Goal: Task Accomplishment & Management: Complete application form

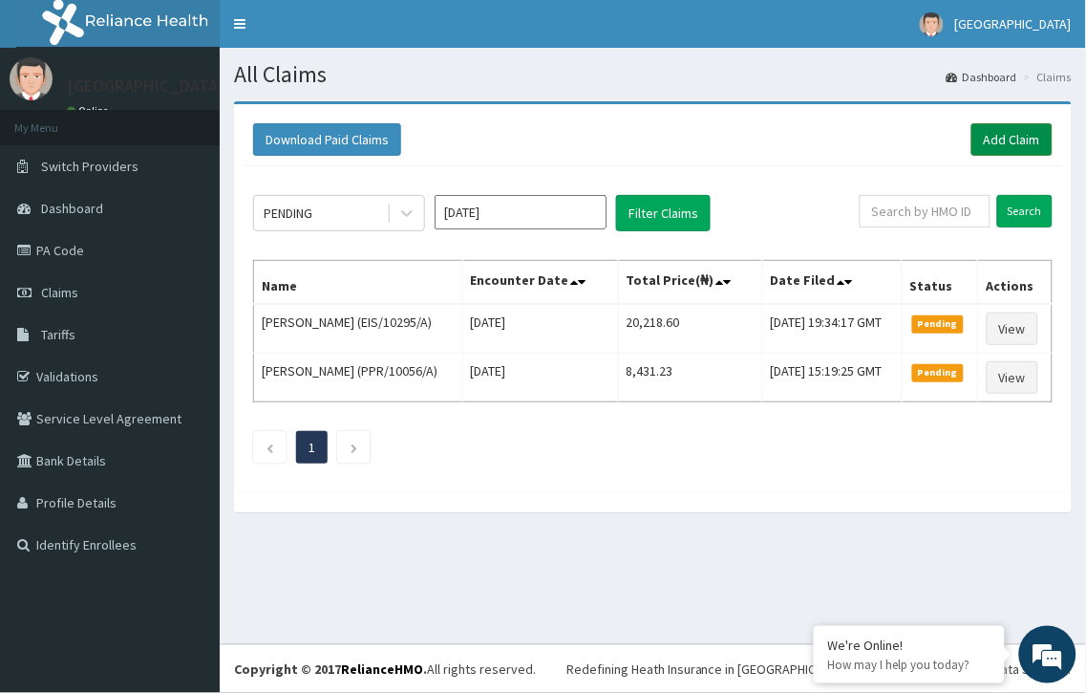
click at [995, 138] on link "Add Claim" at bounding box center [1011, 139] width 81 height 32
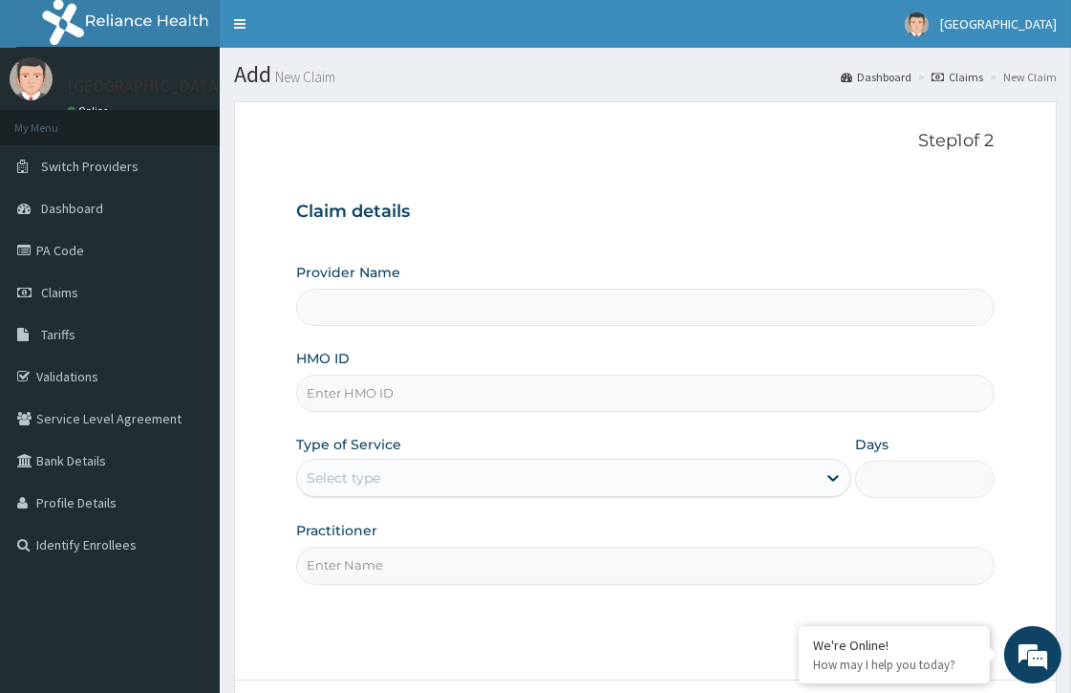
type input "[GEOGRAPHIC_DATA]"
click at [345, 395] on input "HMO ID" at bounding box center [644, 392] width 697 height 37
paste input "EIS/11154/A"
type input "EIS/11154/A"
click at [385, 473] on div "Select type" at bounding box center [556, 477] width 519 height 31
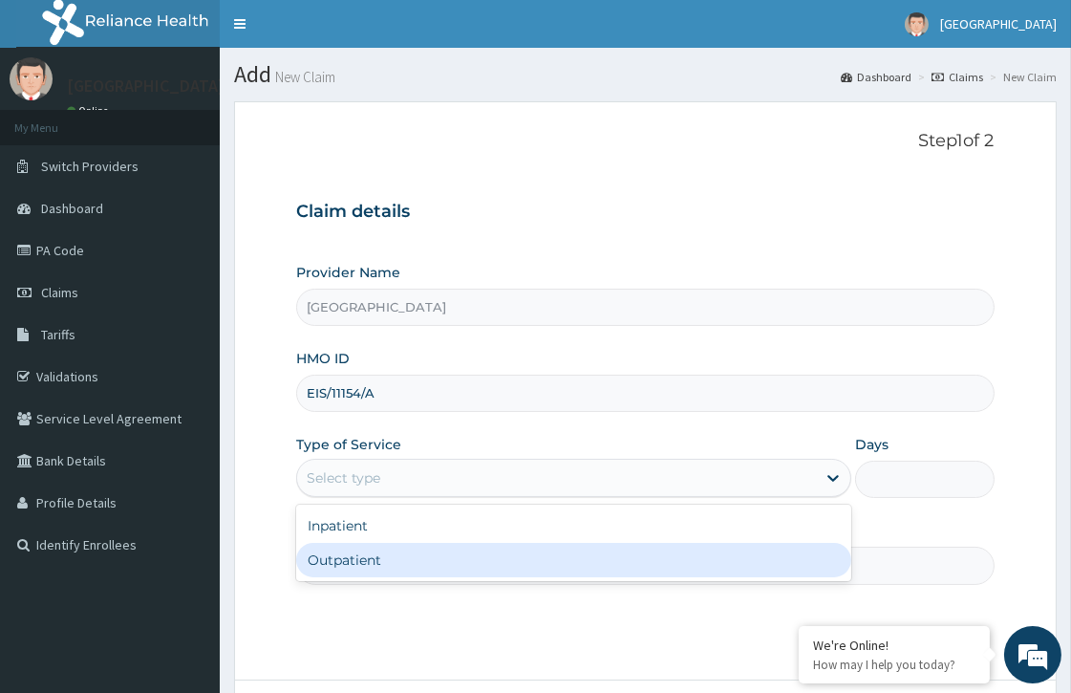
click at [384, 549] on div "Outpatient" at bounding box center [573, 560] width 555 height 34
type input "1"
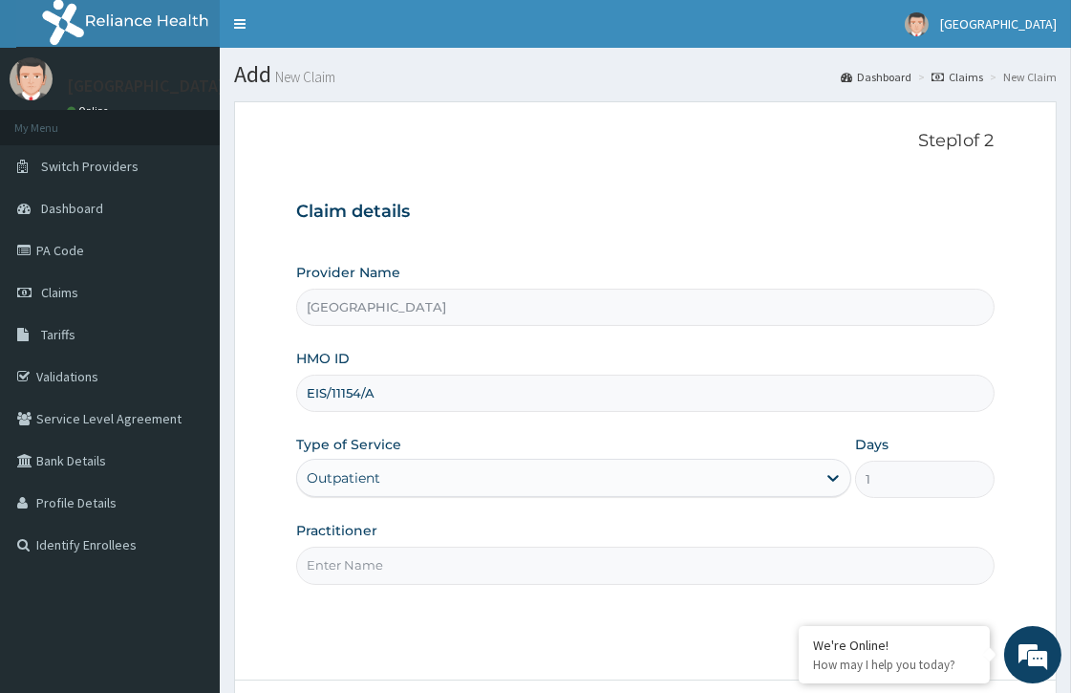
click at [379, 575] on input "Practitioner" at bounding box center [644, 564] width 697 height 37
type input "DR. KOLAWOLE"
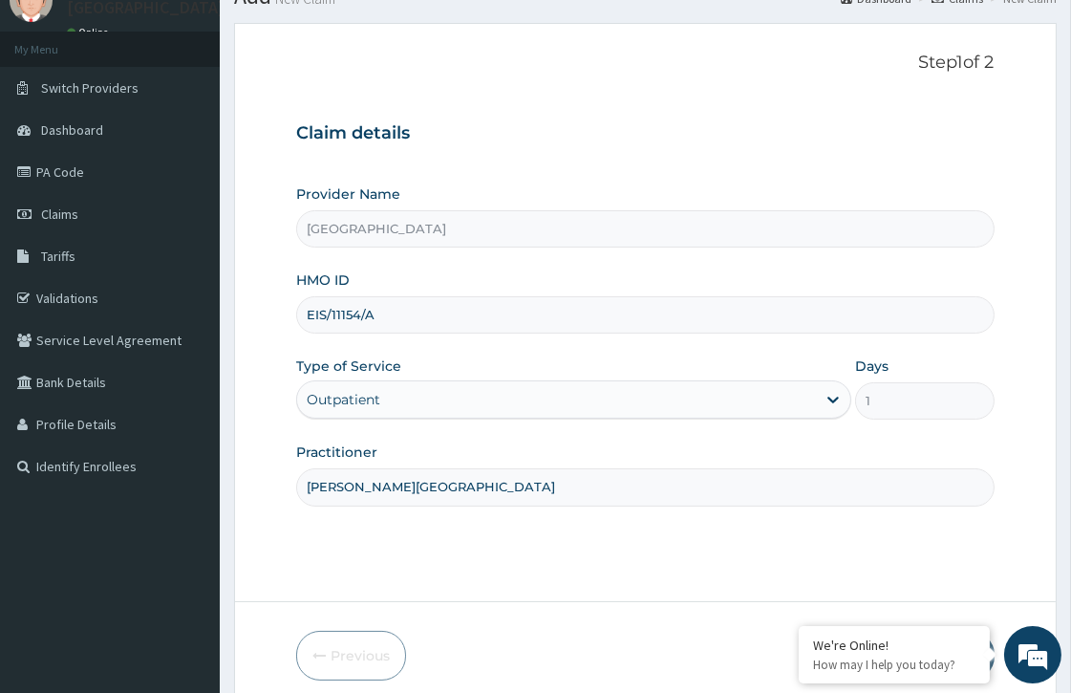
scroll to position [159, 0]
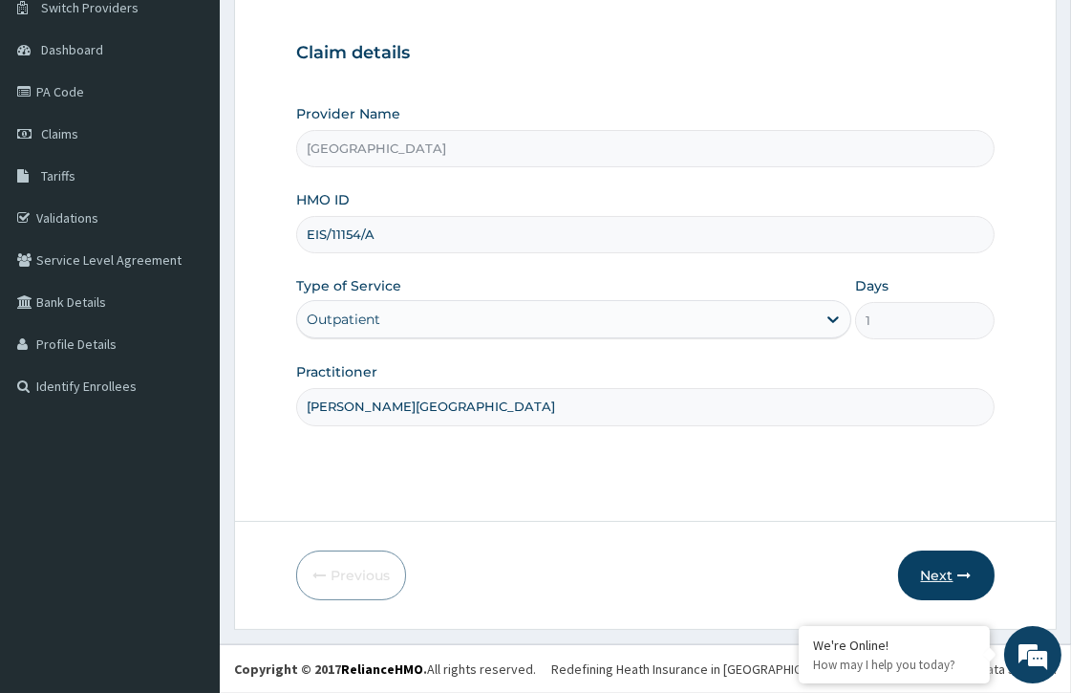
click at [937, 588] on button "Next" at bounding box center [946, 575] width 96 height 50
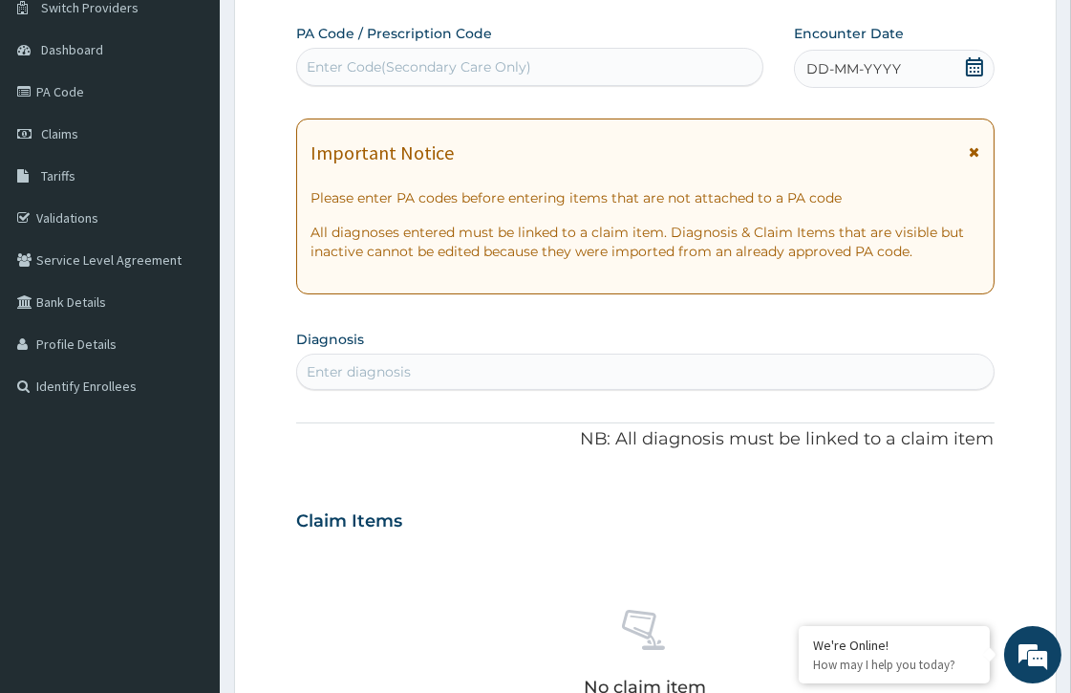
click at [373, 69] on div "Enter Code(Secondary Care Only)" at bounding box center [419, 66] width 224 height 19
paste input "PA/0B2773"
type input "PA/0B2773"
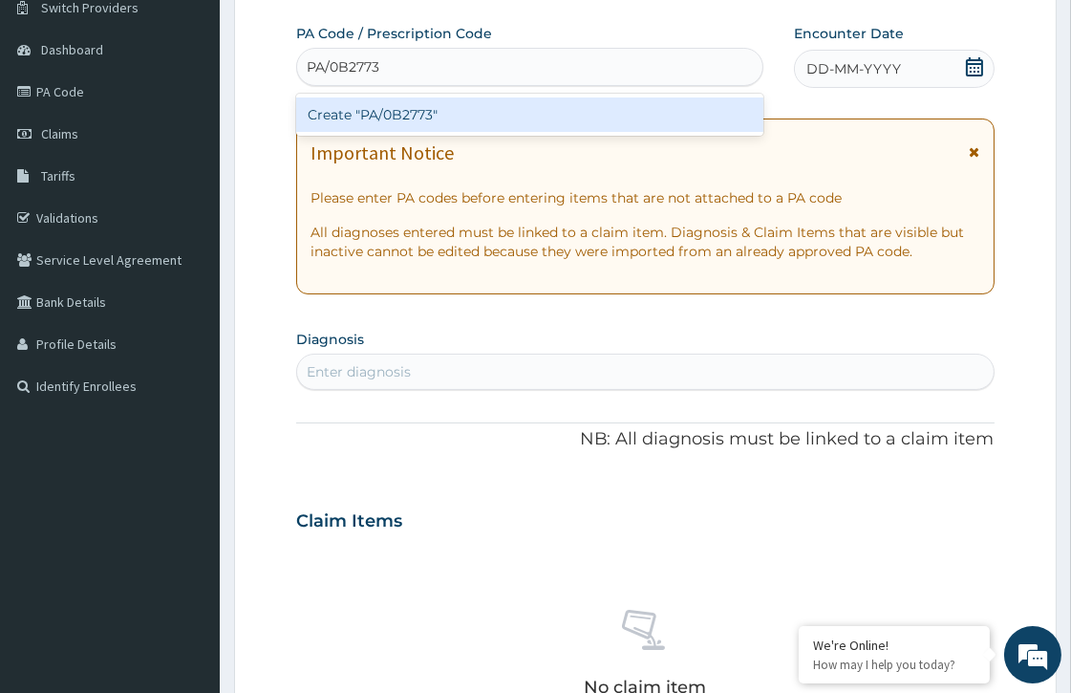
click at [449, 124] on div "Create "PA/0B2773"" at bounding box center [529, 114] width 467 height 34
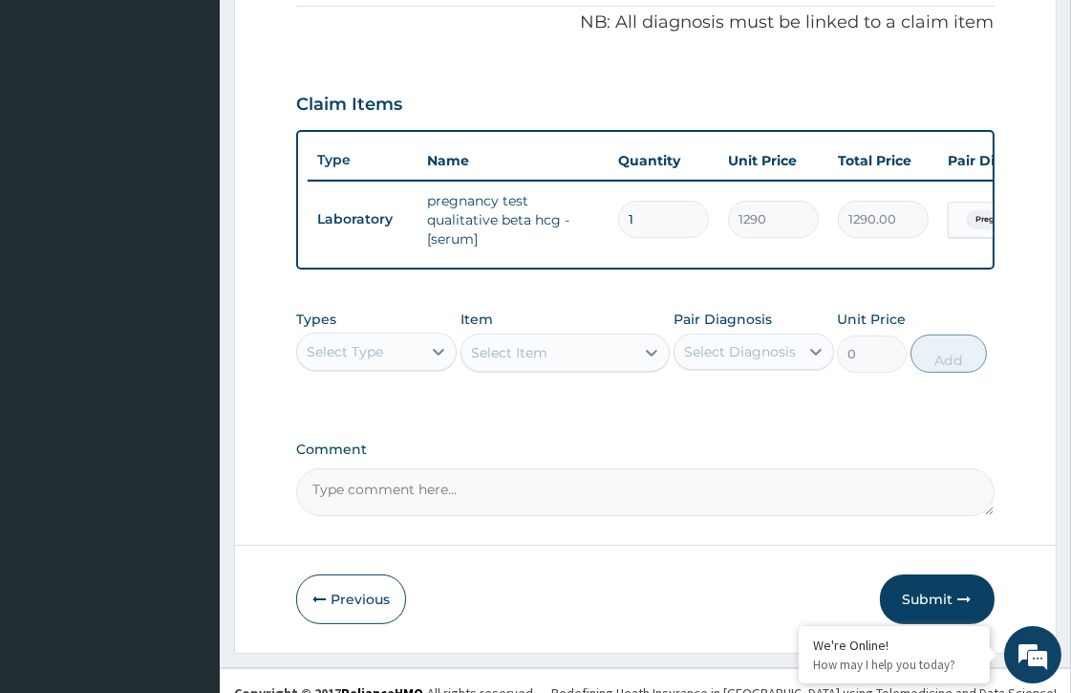
scroll to position [584, 0]
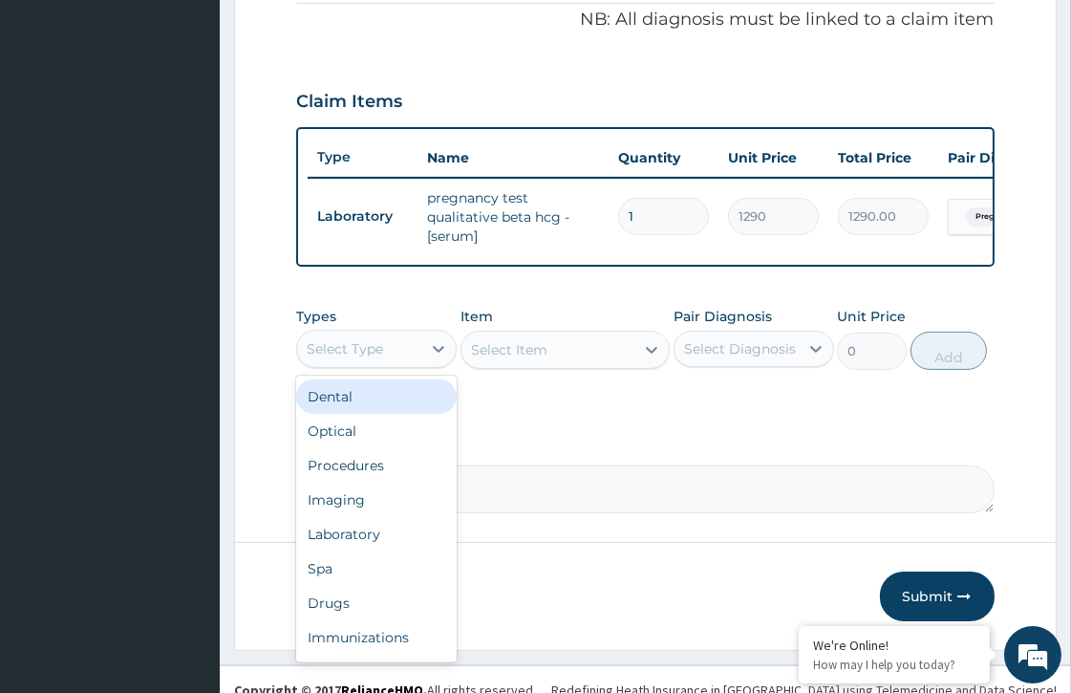
click at [415, 353] on div "Select Type" at bounding box center [359, 348] width 124 height 31
click at [369, 474] on div "Procedures" at bounding box center [376, 465] width 160 height 34
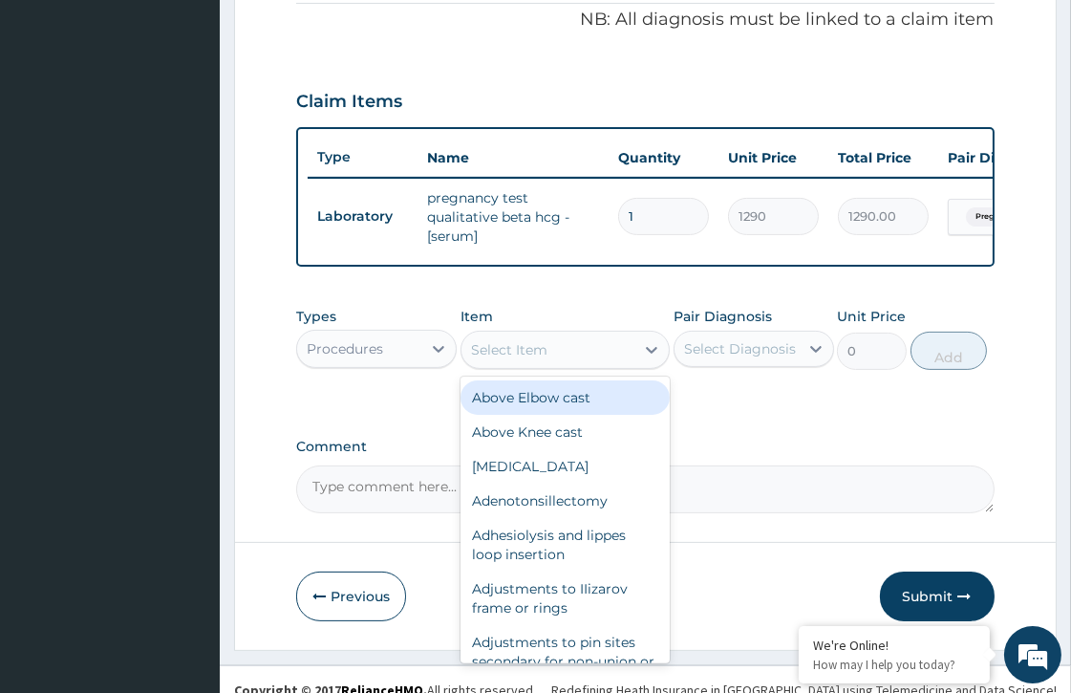
click at [532, 357] on div "Select Item" at bounding box center [509, 349] width 76 height 19
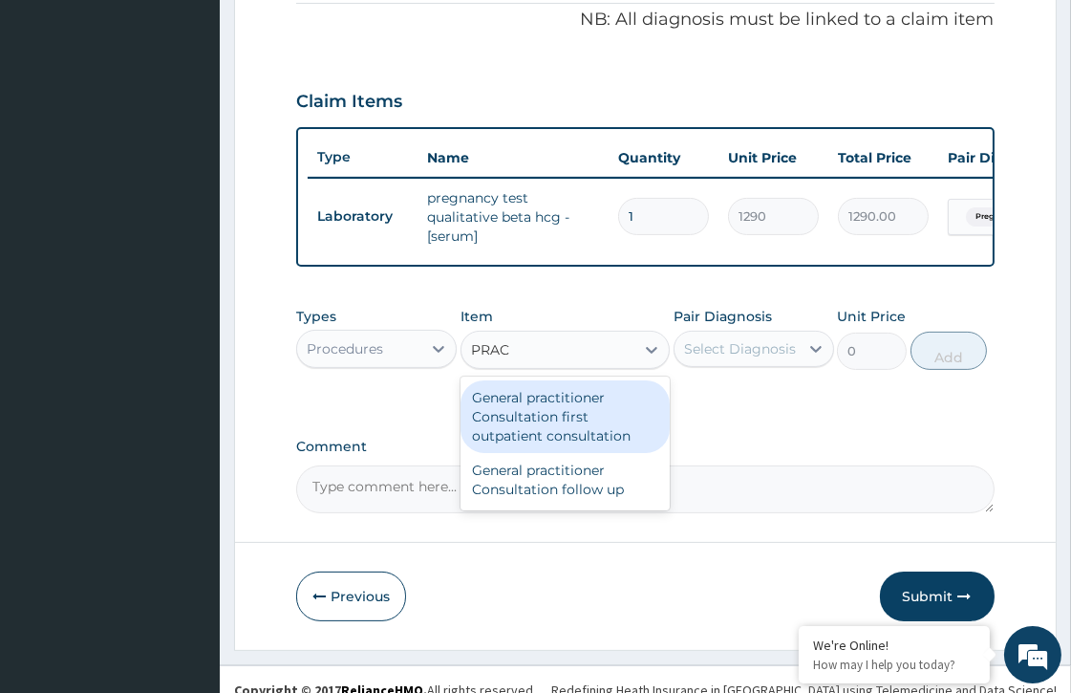
type input "PRACT"
click at [541, 436] on div "General practitioner Consultation first outpatient consultation" at bounding box center [564, 416] width 209 height 73
type input "3547.5"
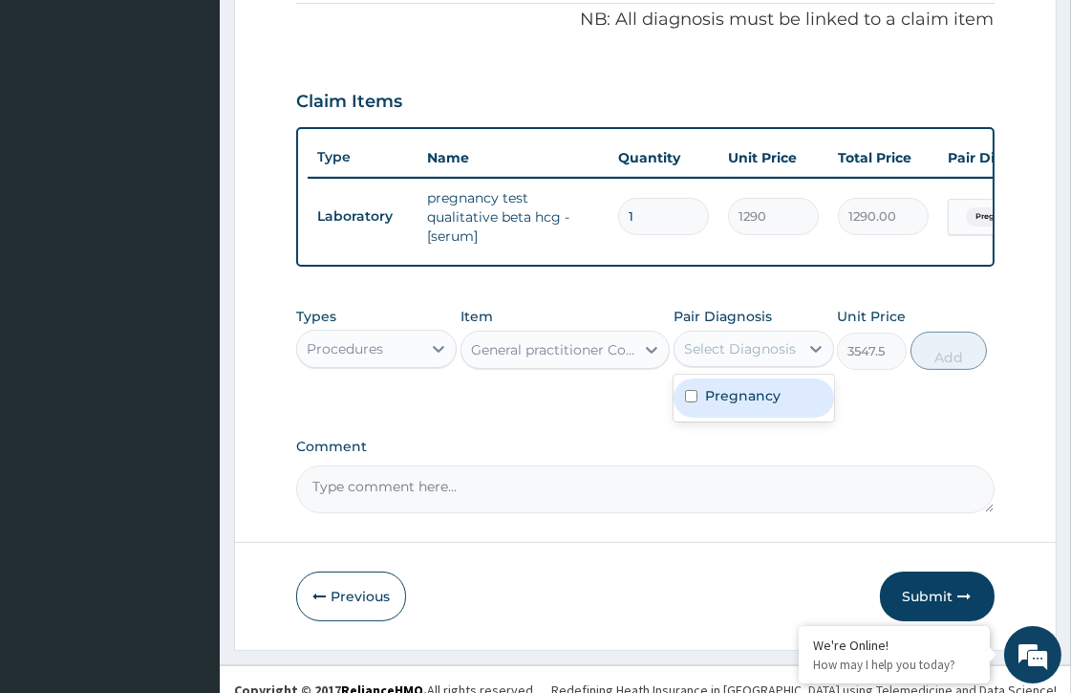
click at [764, 356] on div "Select Diagnosis" at bounding box center [740, 348] width 112 height 19
click at [769, 398] on label "Pregnancy" at bounding box center [742, 395] width 75 height 19
checkbox input "true"
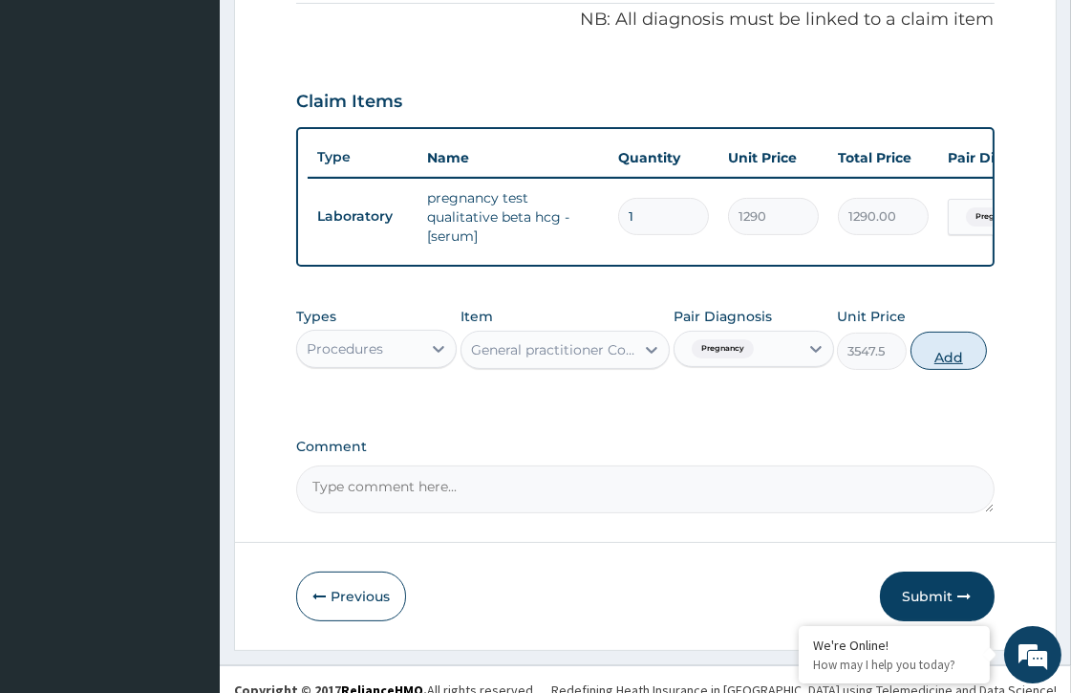
click at [943, 365] on button "Add" at bounding box center [948, 350] width 76 height 38
type input "0"
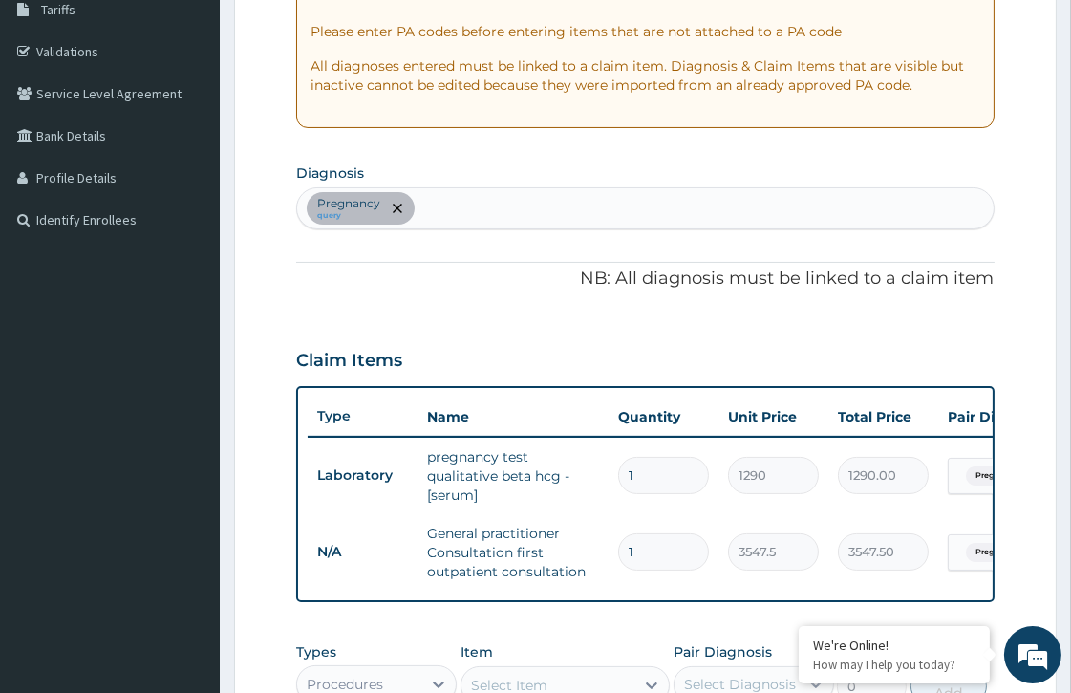
scroll to position [265, 0]
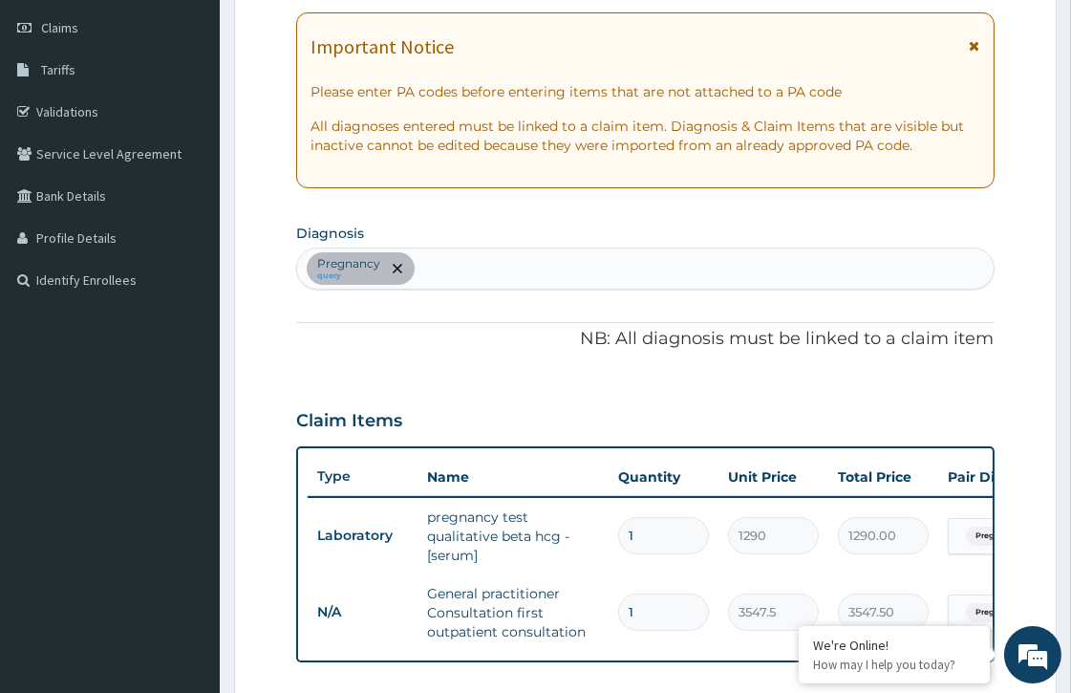
click at [481, 268] on div "Pregnancy query" at bounding box center [644, 268] width 695 height 40
type input "S"
type input "MALARIA"
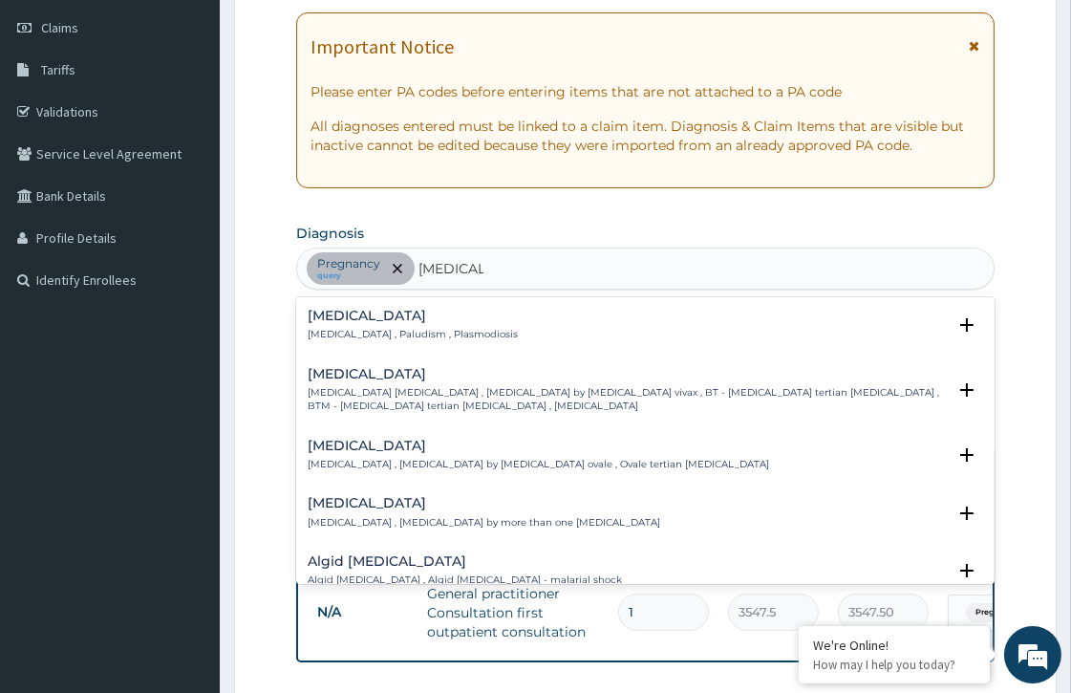
click at [330, 323] on div "Malaria Malaria , Paludism , Plasmodiosis" at bounding box center [413, 325] width 210 height 33
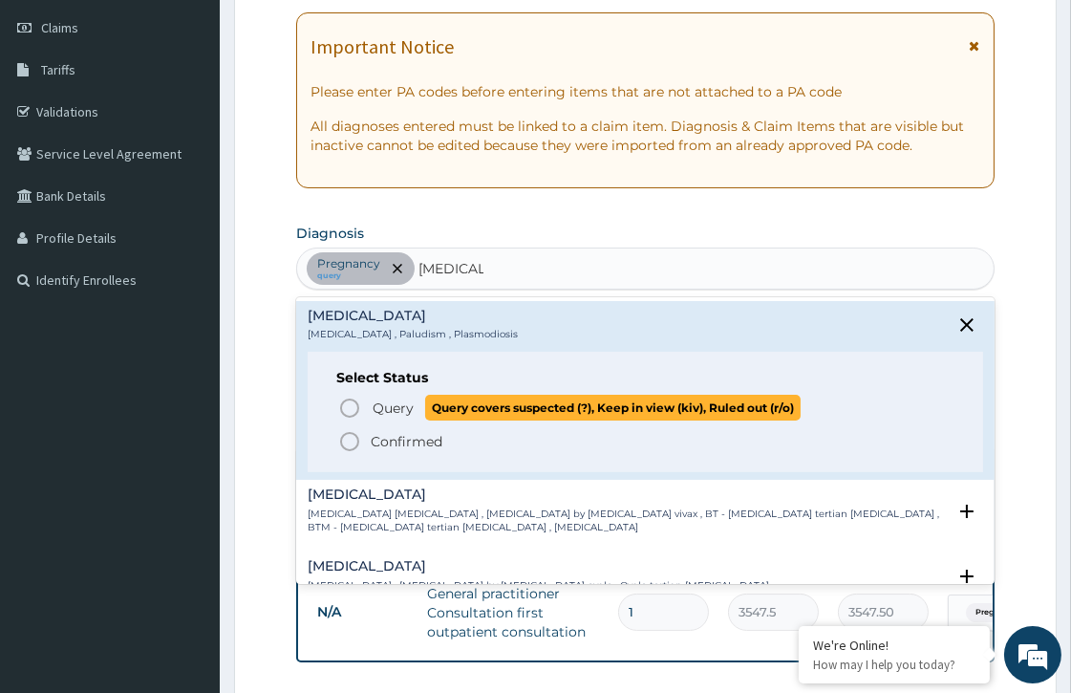
click at [345, 402] on icon "status option query" at bounding box center [349, 407] width 23 height 23
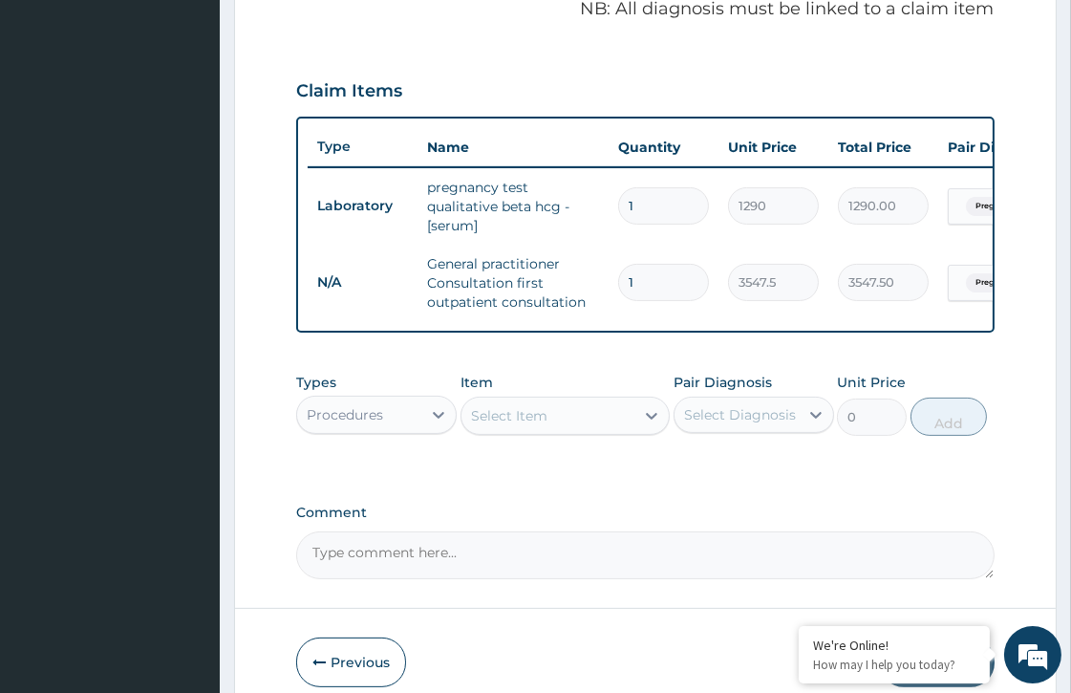
scroll to position [693, 0]
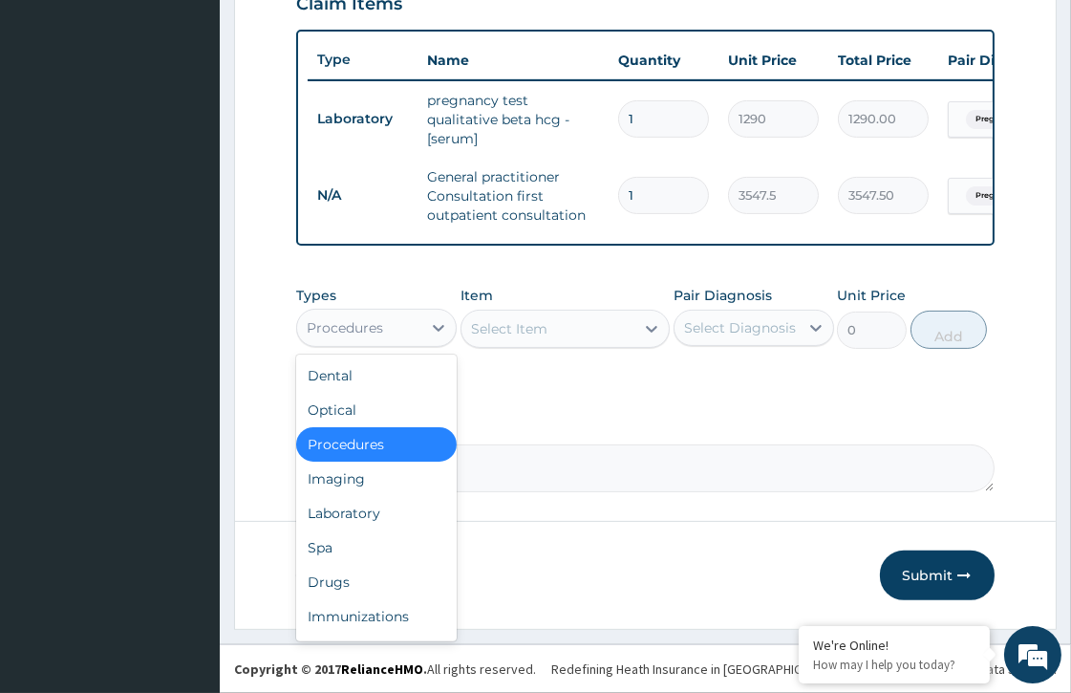
click at [404, 339] on div "Procedures" at bounding box center [359, 327] width 124 height 31
click at [365, 513] on div "Laboratory" at bounding box center [376, 513] width 160 height 34
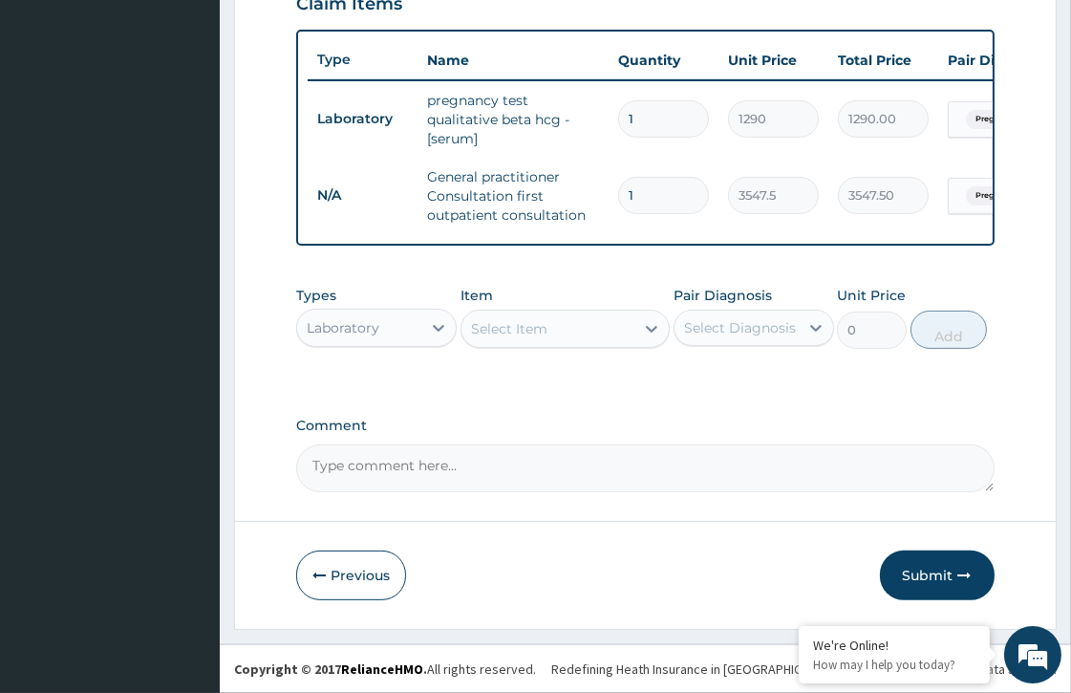
click at [528, 327] on div "Select Item" at bounding box center [509, 328] width 76 height 19
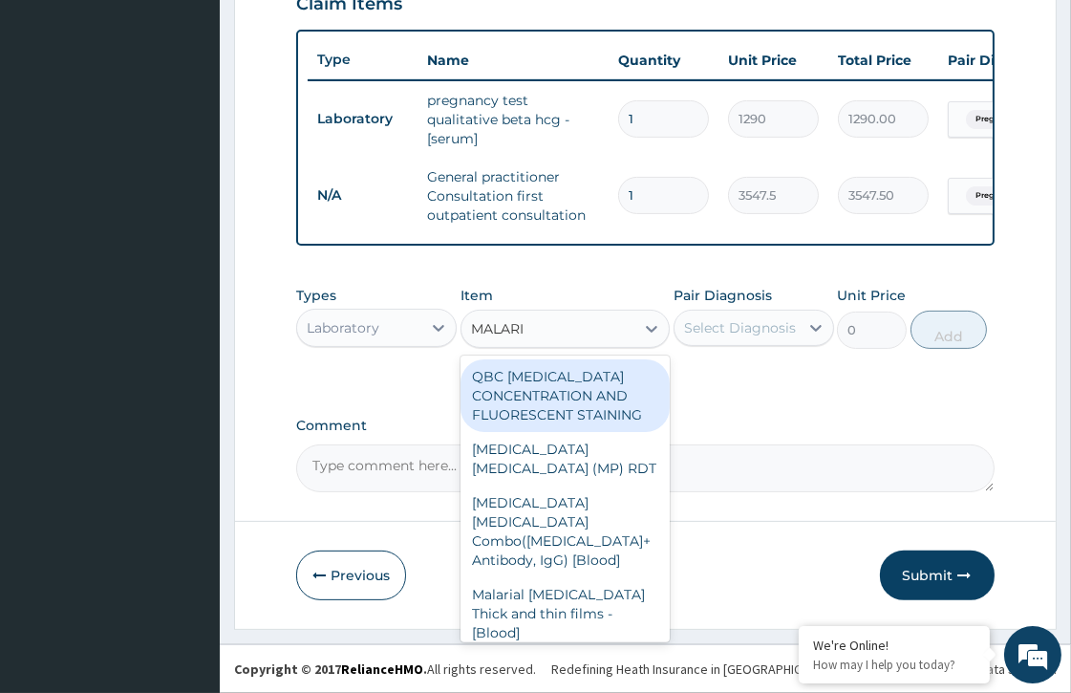
type input "MALARIA"
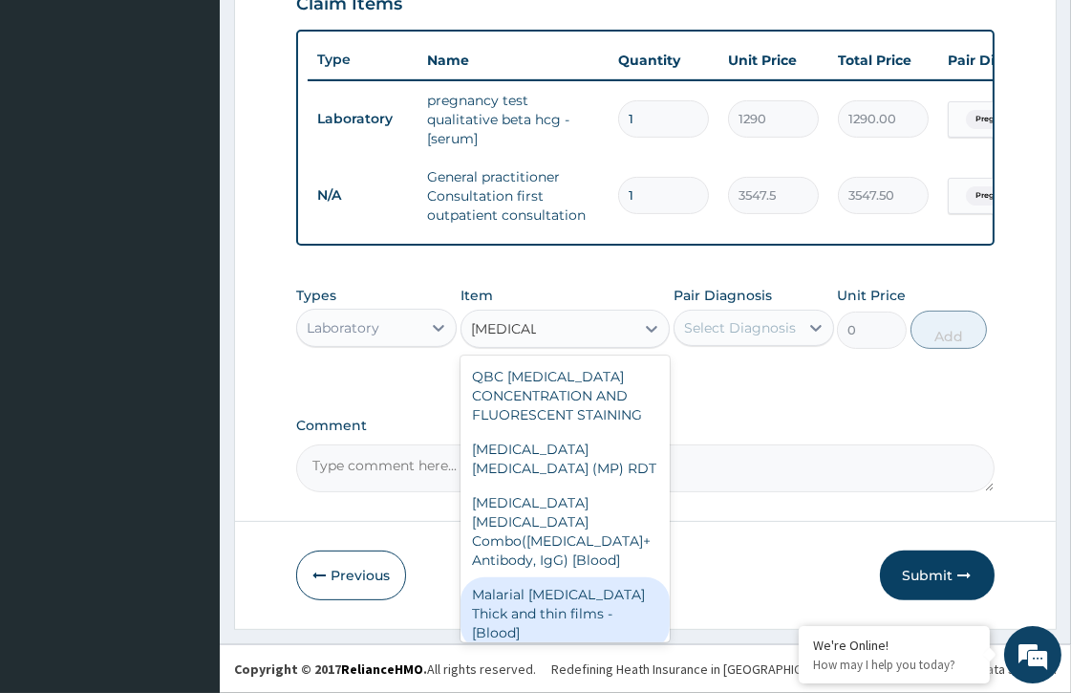
click at [590, 584] on div "Malarial Parasite Thick and thin films - [Blood]" at bounding box center [564, 613] width 209 height 73
type input "1612.5"
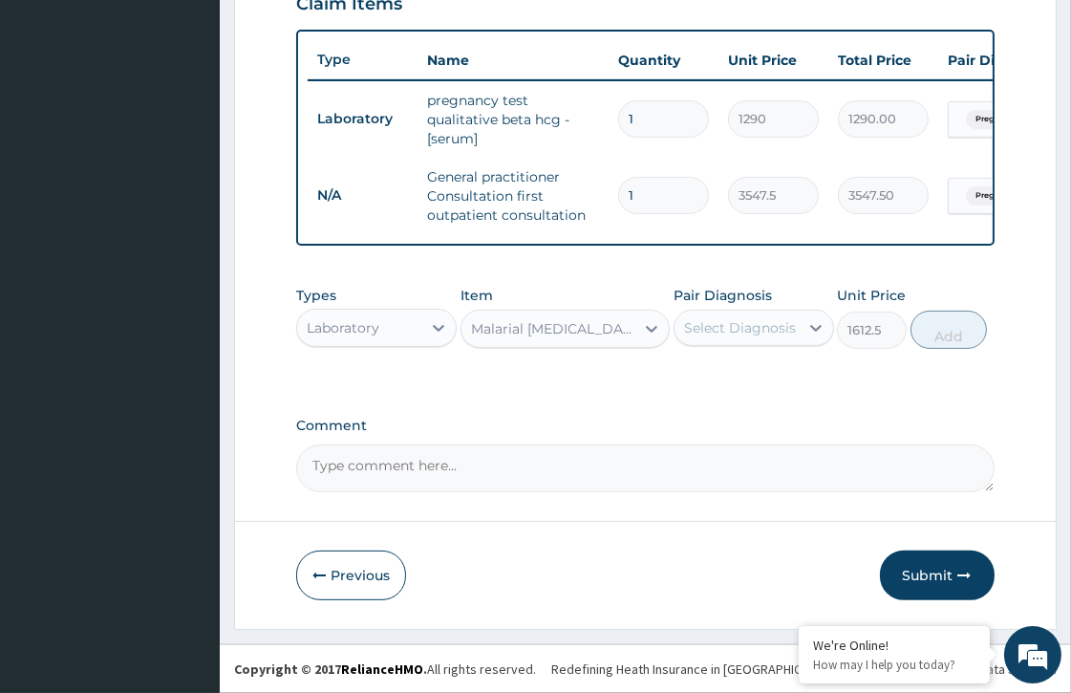
click at [751, 339] on div "Select Diagnosis" at bounding box center [736, 327] width 124 height 31
click at [736, 412] on label "Malaria" at bounding box center [764, 413] width 118 height 19
checkbox input "true"
click at [948, 329] on button "Add" at bounding box center [948, 329] width 76 height 38
type input "0"
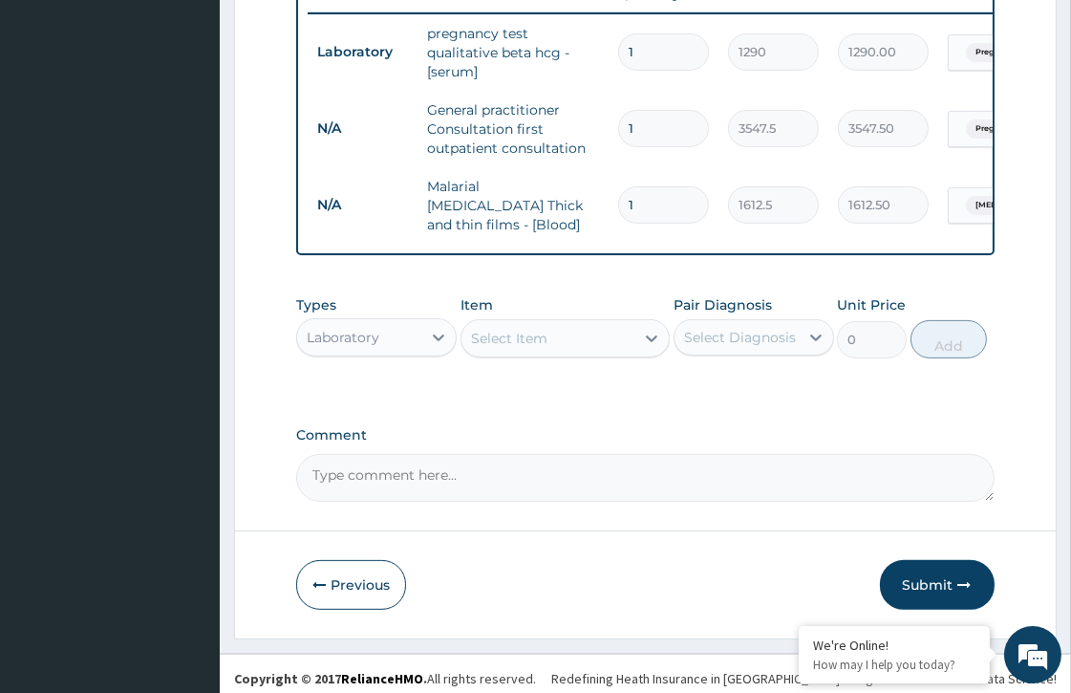
scroll to position [760, 0]
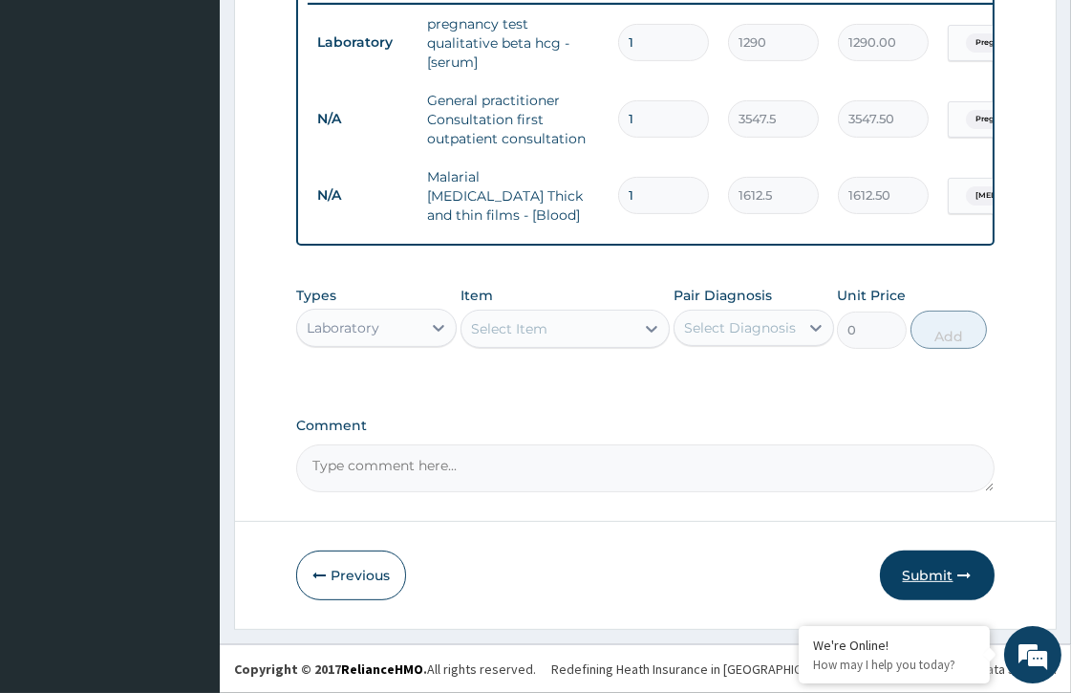
click at [927, 577] on button "Submit" at bounding box center [937, 575] width 115 height 50
